Goal: Information Seeking & Learning: Find specific fact

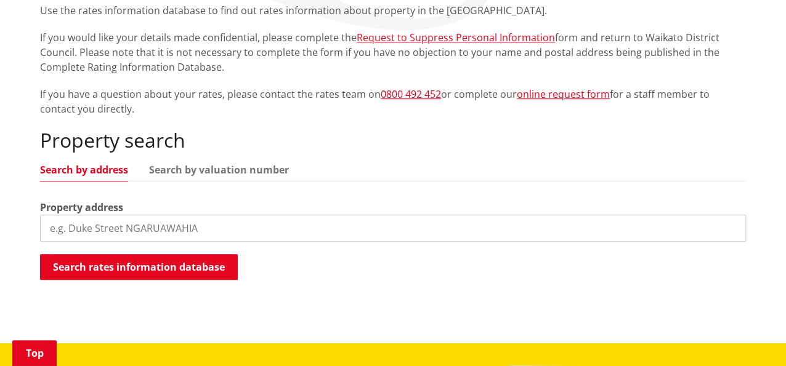
scroll to position [246, 0]
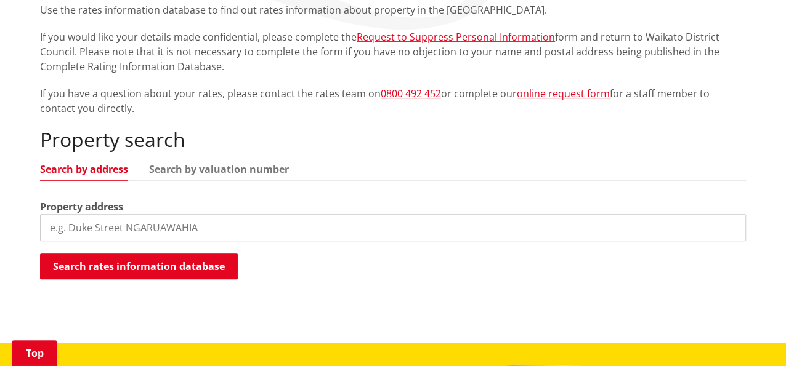
click at [90, 226] on input "search" at bounding box center [393, 227] width 706 height 27
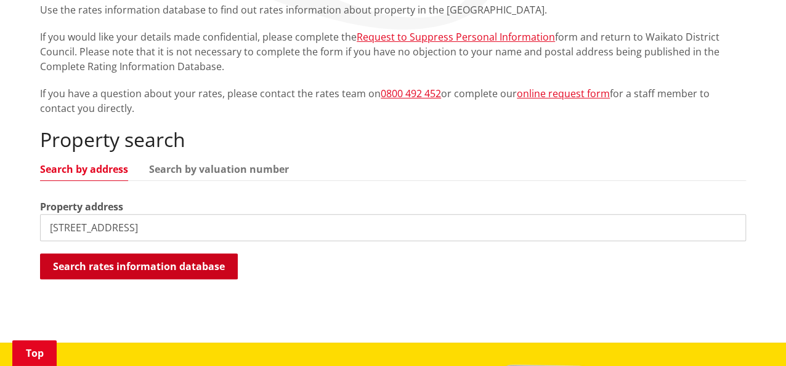
click at [83, 271] on button "Search rates information database" at bounding box center [139, 267] width 198 height 26
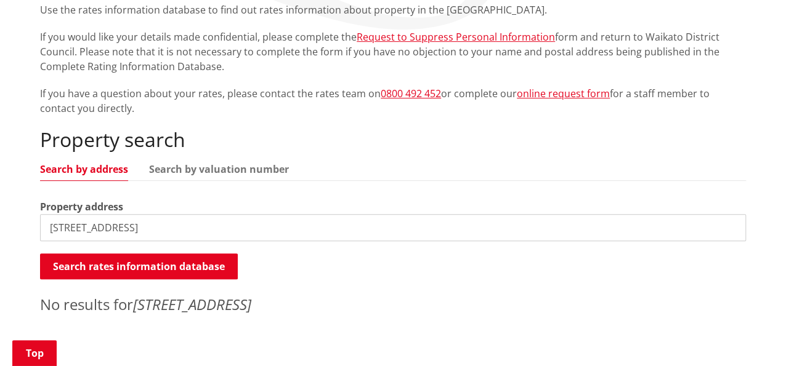
drag, startPoint x: 131, startPoint y: 232, endPoint x: 200, endPoint y: 230, distance: 69.6
click at [200, 230] on input "10 Church Street, Tuakau" at bounding box center [393, 227] width 706 height 27
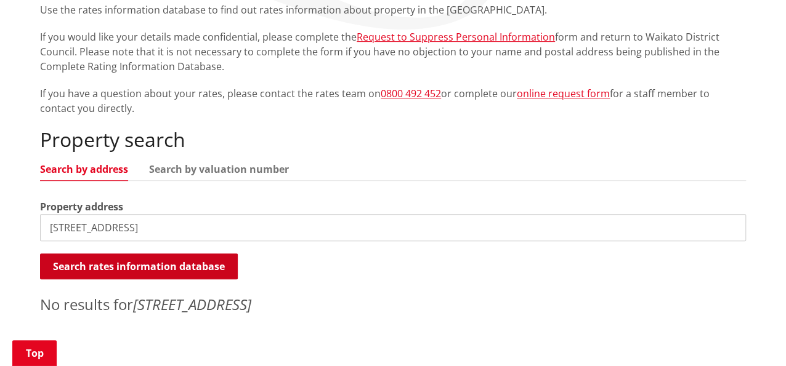
type input "10 Church Street"
click at [138, 268] on button "Search rates information database" at bounding box center [139, 267] width 198 height 26
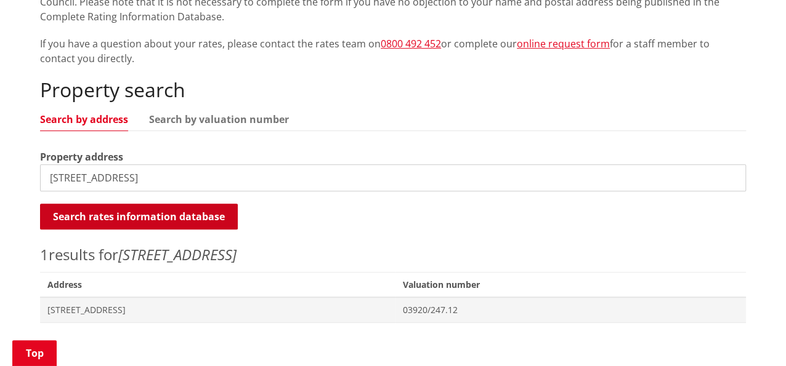
scroll to position [431, 0]
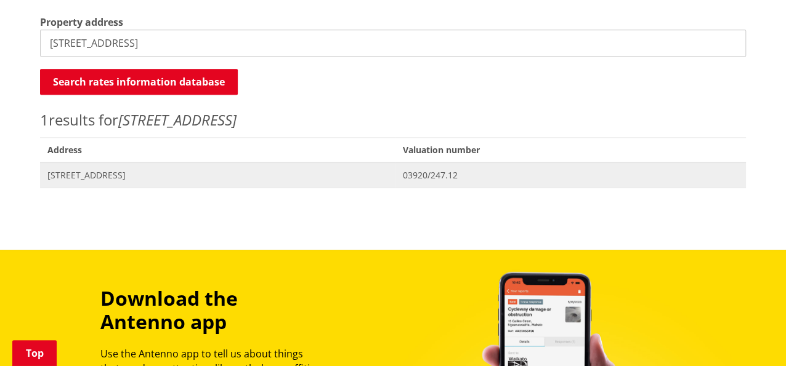
click at [123, 177] on span "10 Church Street TUAKAU" at bounding box center [217, 175] width 341 height 12
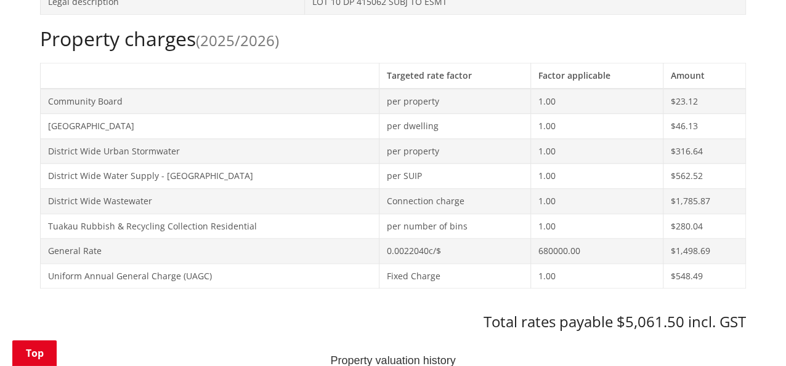
scroll to position [369, 0]
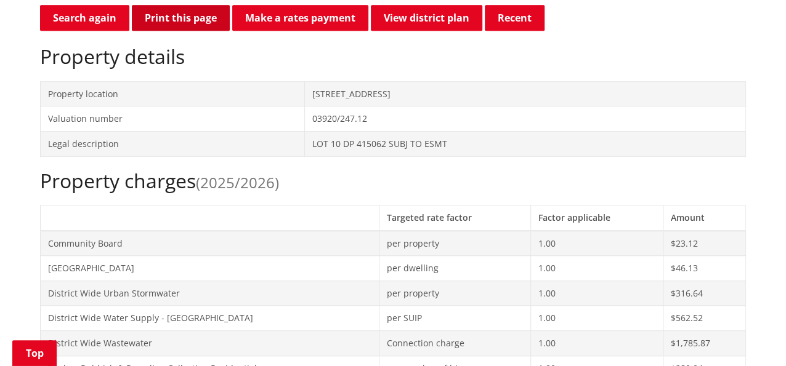
click at [186, 22] on button "Print this page" at bounding box center [181, 18] width 98 height 26
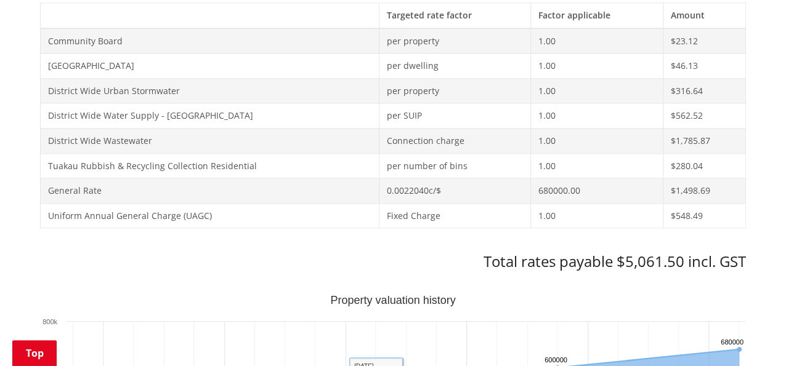
scroll to position [800, 0]
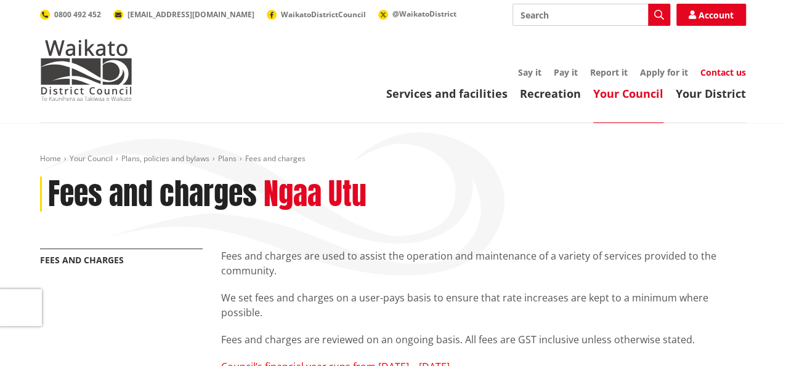
click at [707, 75] on link "Contact us" at bounding box center [723, 73] width 46 height 12
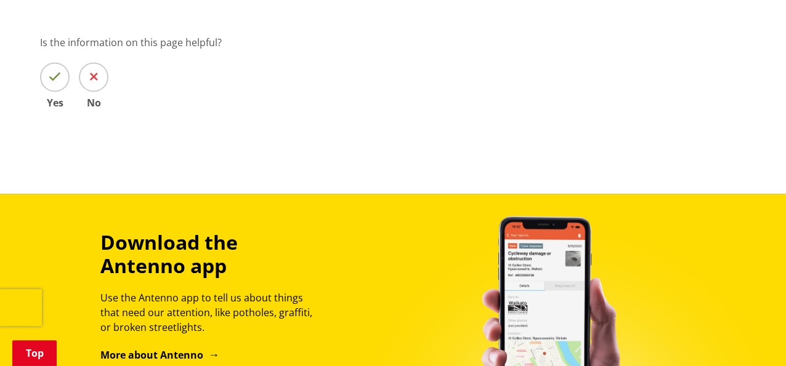
scroll to position [1217, 0]
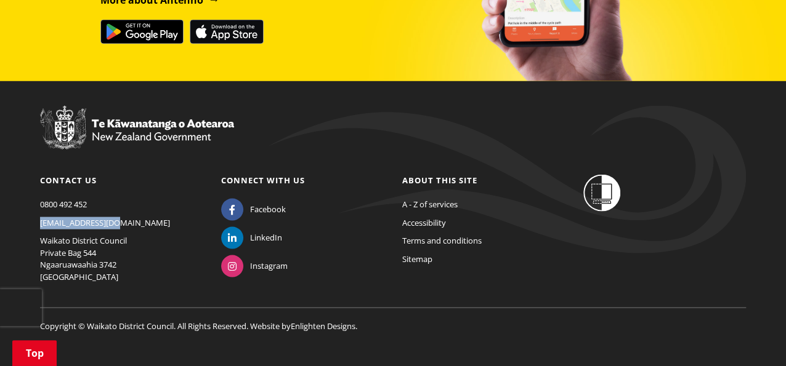
drag, startPoint x: 118, startPoint y: 206, endPoint x: 31, endPoint y: 210, distance: 86.9
click at [31, 210] on div "Contact us 0800 492 452 info@waidc.govt.nz Waikato District Council Private Bag…" at bounding box center [121, 232] width 181 height 115
drag, startPoint x: 31, startPoint y: 210, endPoint x: 50, endPoint y: 206, distance: 20.2
copy link "[EMAIL_ADDRESS][DOMAIN_NAME]"
